Goal: Task Accomplishment & Management: Use online tool/utility

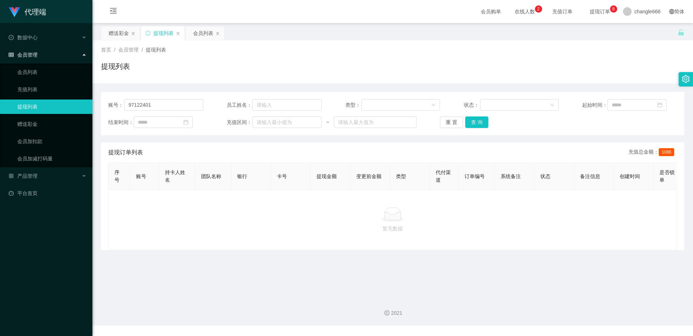
click at [203, 75] on div "提现列表" at bounding box center [392, 69] width 583 height 17
click at [143, 102] on input "97122401" at bounding box center [163, 105] width 79 height 12
paste input "THY"
type input "THY"
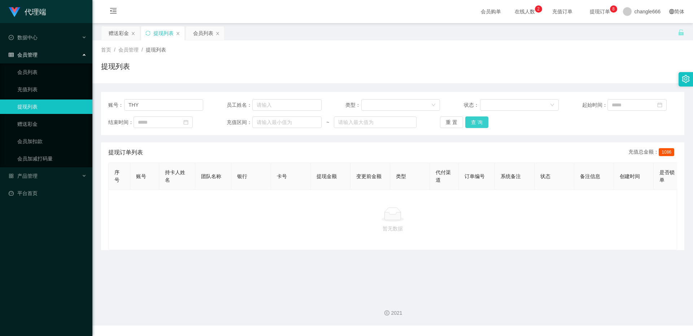
click at [473, 123] on button "查 询" at bounding box center [476, 123] width 23 height 12
click at [121, 34] on div "赠送彩金" at bounding box center [119, 33] width 20 height 14
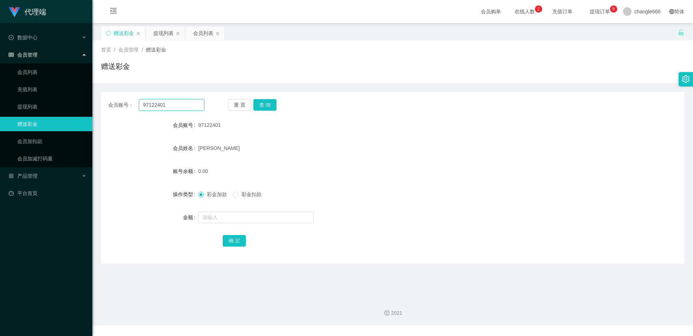
click at [170, 109] on input "97122401" at bounding box center [171, 105] width 65 height 12
paste input "THY"
type input "THY"
click at [271, 107] on button "查 询" at bounding box center [264, 105] width 23 height 12
